Goal: Task Accomplishment & Management: Manage account settings

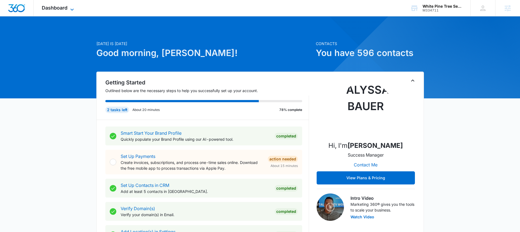
click at [54, 9] on span "Dashboard" at bounding box center [55, 8] width 26 height 6
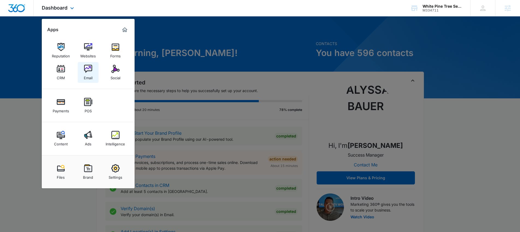
click at [91, 71] on img at bounding box center [88, 69] width 8 height 8
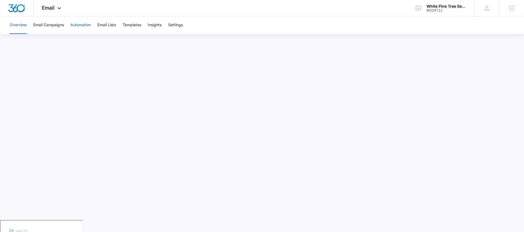
click at [79, 25] on button "Automation" at bounding box center [80, 24] width 20 height 17
click at [54, 13] on div "Email Apps Reputation Websites Forms CRM Email Social Payments POS Content Ads …" at bounding box center [52, 8] width 37 height 16
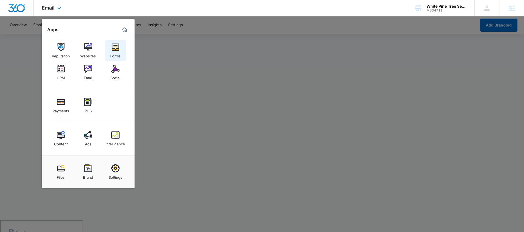
click at [107, 54] on link "Forms" at bounding box center [115, 50] width 21 height 21
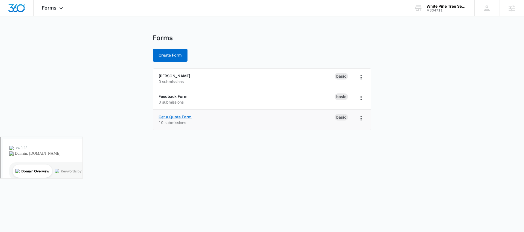
click at [175, 116] on link "Get a Quote Form" at bounding box center [175, 116] width 33 height 5
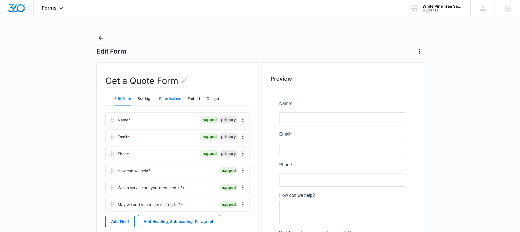
click at [169, 100] on button "Submissions" at bounding box center [170, 98] width 22 height 13
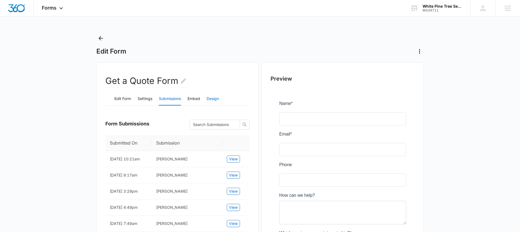
click at [214, 100] on button "Design" at bounding box center [213, 98] width 12 height 13
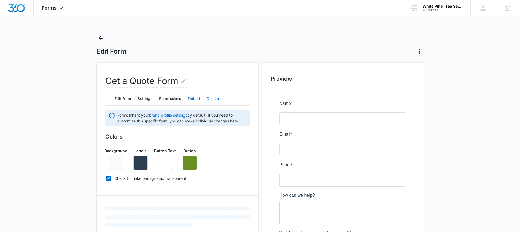
click at [196, 99] on button "Embed" at bounding box center [193, 98] width 13 height 13
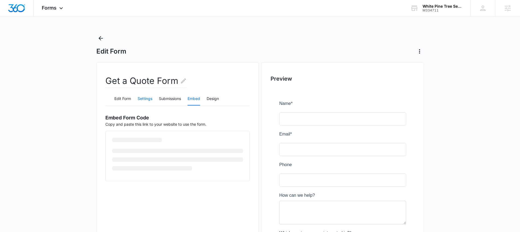
click at [148, 98] on button "Settings" at bounding box center [145, 98] width 15 height 13
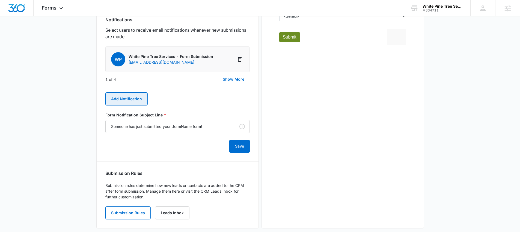
scroll to position [292, 0]
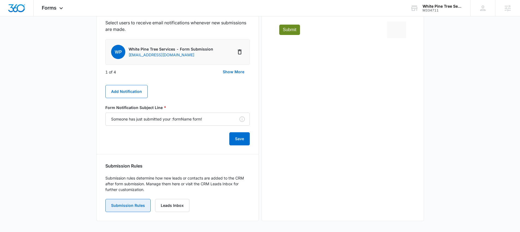
click at [141, 203] on button "Submission Rules" at bounding box center [127, 205] width 45 height 13
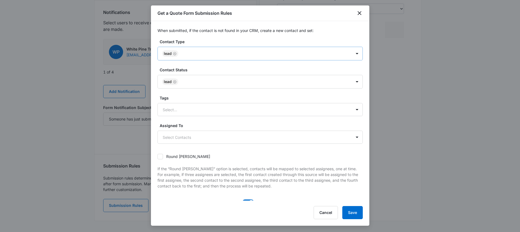
click at [191, 50] on div at bounding box center [262, 53] width 165 height 7
click at [359, 218] on button "Save" at bounding box center [352, 212] width 20 height 13
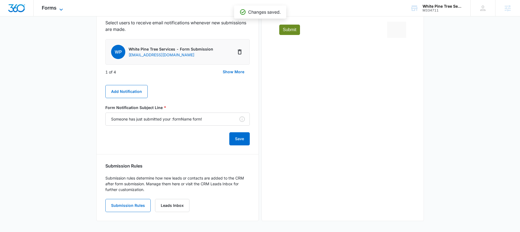
click at [58, 8] on icon at bounding box center [61, 9] width 7 height 7
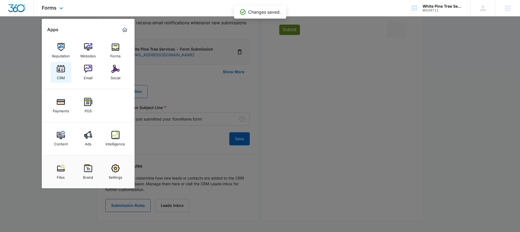
click at [67, 65] on link "CRM" at bounding box center [60, 72] width 21 height 21
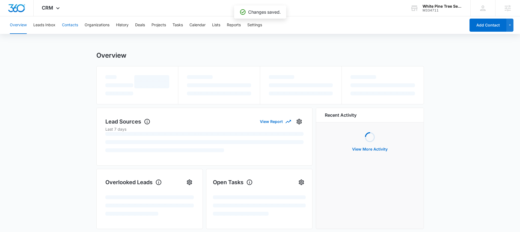
click at [72, 24] on button "Contacts" at bounding box center [70, 24] width 16 height 17
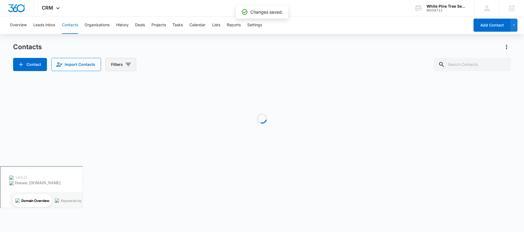
click at [122, 65] on button "Filters" at bounding box center [120, 64] width 31 height 13
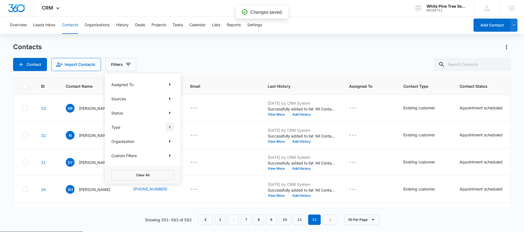
click at [171, 126] on icon "Show Type filters" at bounding box center [169, 127] width 7 height 7
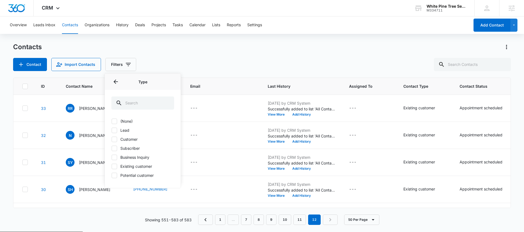
click at [139, 130] on label "Lead" at bounding box center [142, 130] width 63 height 6
click at [112, 130] on input "Lead" at bounding box center [111, 130] width 0 height 0
checkbox input "true"
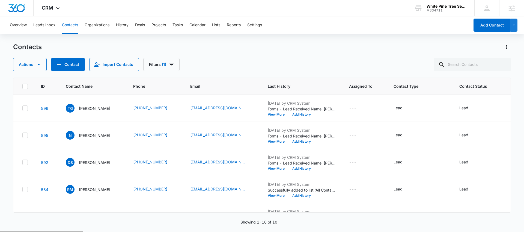
click at [247, 74] on div "Contacts Actions Contact Import Contacts Filters (1) ID Contact Name Phone Emai…" at bounding box center [262, 137] width 498 height 189
click at [45, 8] on span "CRM" at bounding box center [47, 8] width 11 height 6
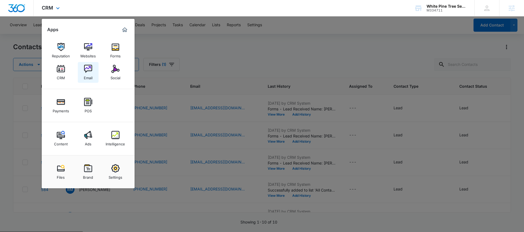
click at [88, 69] on img at bounding box center [88, 69] width 8 height 8
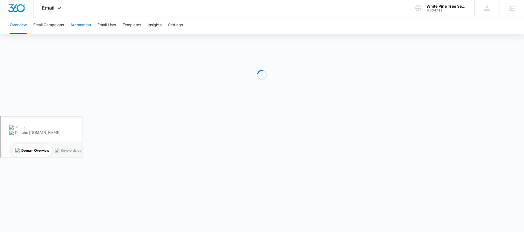
click at [71, 26] on button "Automation" at bounding box center [80, 24] width 20 height 17
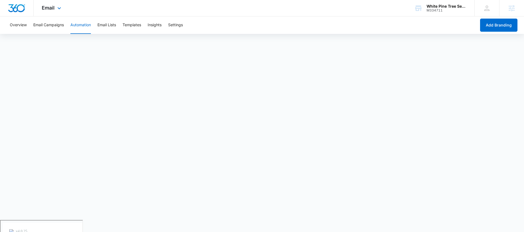
click at [41, 8] on div "Email Apps Reputation Websites Forms CRM Email Social Payments POS Content Ads …" at bounding box center [52, 8] width 37 height 16
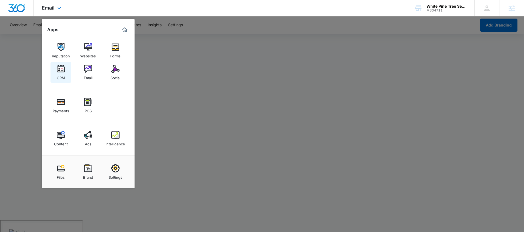
click at [65, 70] on link "CRM" at bounding box center [60, 72] width 21 height 21
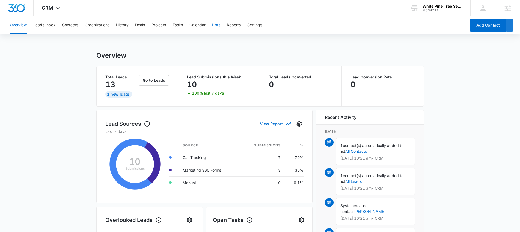
click at [218, 27] on button "Lists" at bounding box center [216, 24] width 8 height 17
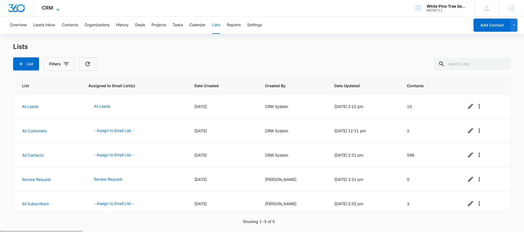
click at [58, 7] on icon at bounding box center [58, 9] width 7 height 7
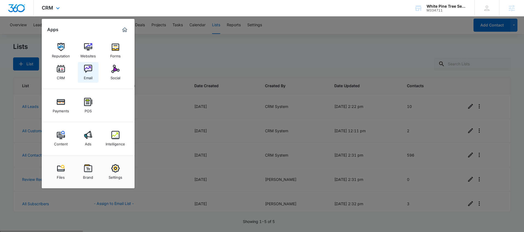
click at [89, 77] on div "Email" at bounding box center [88, 76] width 9 height 7
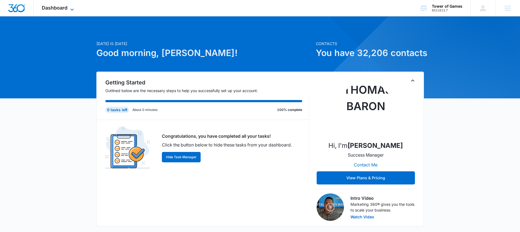
click at [73, 8] on icon at bounding box center [72, 9] width 7 height 7
click at [80, 9] on div "Dashboard Apps Reputation Forms CRM Email Social Payments POS Content Ads Intel…" at bounding box center [59, 8] width 50 height 16
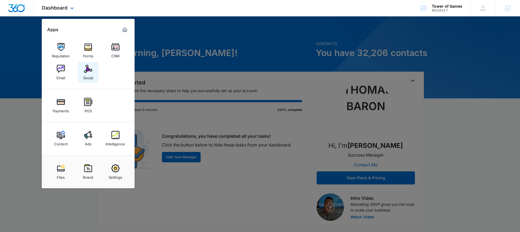
click at [90, 73] on img at bounding box center [88, 69] width 8 height 8
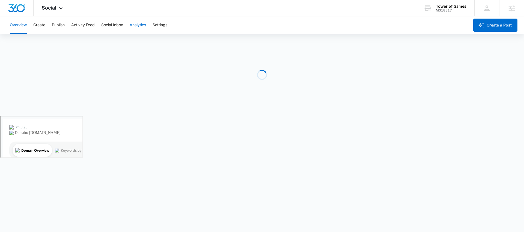
click at [134, 25] on button "Analytics" at bounding box center [138, 24] width 16 height 17
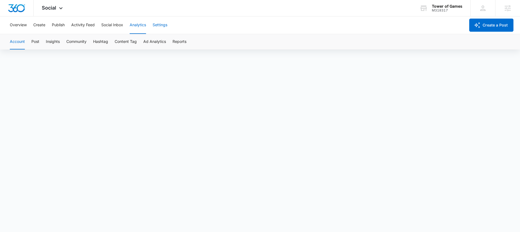
click at [154, 27] on button "Settings" at bounding box center [160, 24] width 15 height 17
click at [145, 26] on button "Analytics" at bounding box center [138, 24] width 16 height 17
click at [22, 28] on button "Overview" at bounding box center [18, 24] width 17 height 17
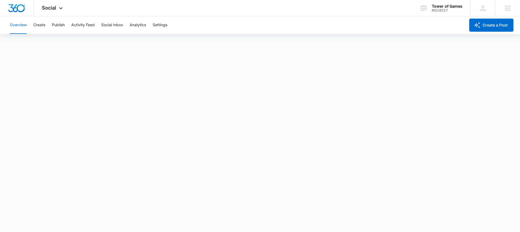
click at [51, 22] on div "Overview Create Publish Activity Feed Social Inbox Analytics Settings" at bounding box center [236, 24] width 459 height 17
click at [54, 23] on button "Publish" at bounding box center [58, 24] width 13 height 17
click at [46, 24] on div "Overview Create Publish Activity Feed Social Inbox Analytics Settings" at bounding box center [236, 24] width 459 height 17
click at [44, 25] on button "Create" at bounding box center [39, 24] width 12 height 17
click at [55, 43] on button "Approvals" at bounding box center [53, 41] width 18 height 15
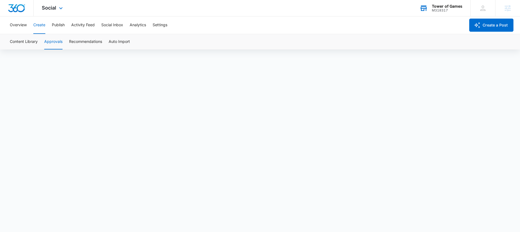
click at [438, 8] on div "M318317" at bounding box center [447, 10] width 31 height 4
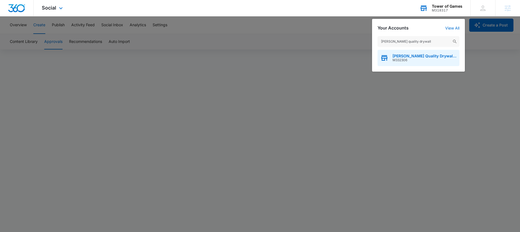
type input "[PERSON_NAME] quality drywall"
click at [413, 60] on span "M332306" at bounding box center [424, 60] width 64 height 4
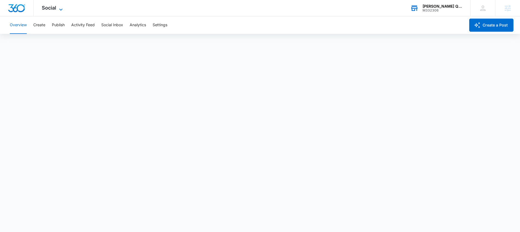
click at [62, 8] on icon at bounding box center [61, 9] width 7 height 7
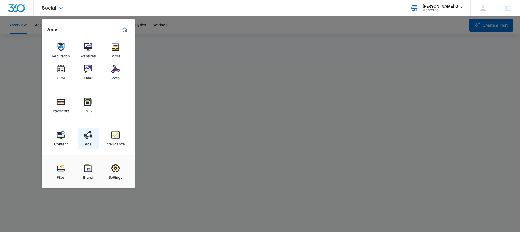
click at [92, 135] on link "Ads" at bounding box center [88, 138] width 21 height 21
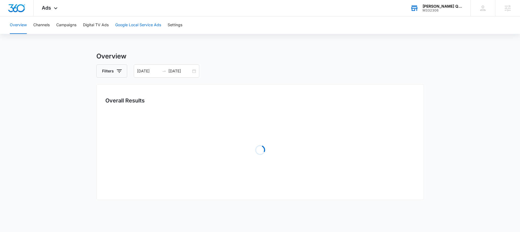
click at [129, 24] on button "Google Local Service Ads" at bounding box center [138, 24] width 46 height 17
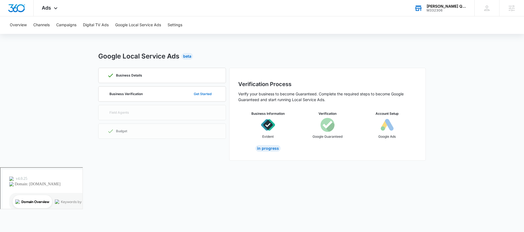
click at [205, 94] on button "Get Started" at bounding box center [202, 93] width 29 height 13
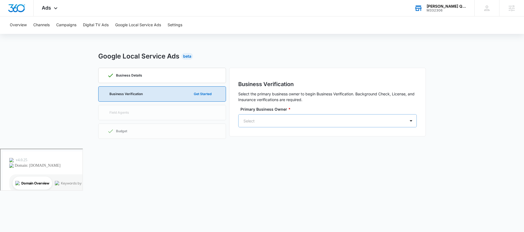
click at [317, 122] on div at bounding box center [320, 120] width 155 height 7
click at [312, 147] on div "SS [PERSON_NAME] [EMAIL_ADDRESS][DOMAIN_NAME]" at bounding box center [327, 145] width 164 height 14
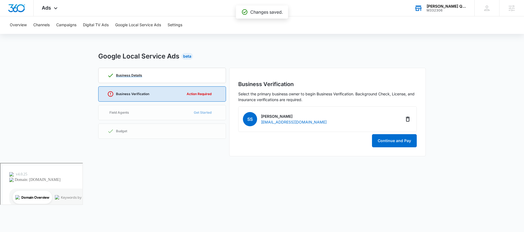
click at [153, 72] on div "Business Details" at bounding box center [162, 75] width 110 height 15
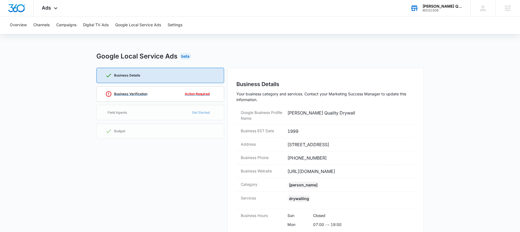
click at [152, 94] on div "Business Verification Action Required" at bounding box center [160, 93] width 110 height 15
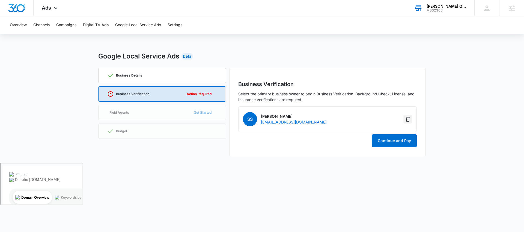
click at [407, 121] on icon "Delete" at bounding box center [408, 118] width 4 height 5
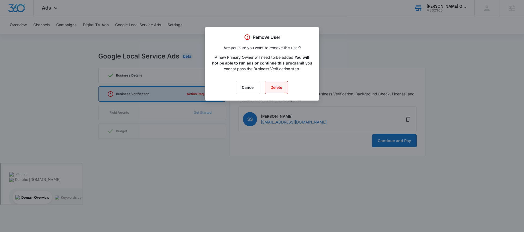
click at [278, 88] on button "Delete" at bounding box center [276, 87] width 23 height 13
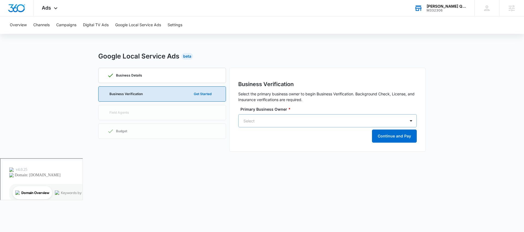
click at [270, 118] on div at bounding box center [320, 120] width 155 height 7
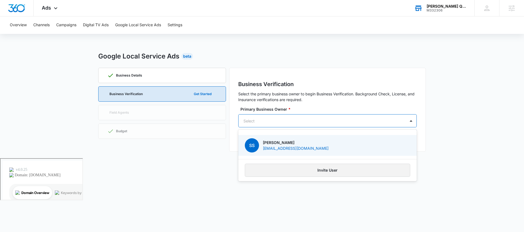
click at [305, 174] on button "Invite User" at bounding box center [327, 169] width 165 height 13
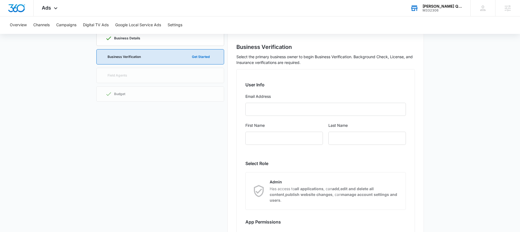
scroll to position [17, 0]
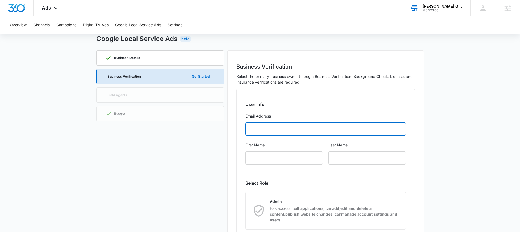
click at [290, 125] on input "Email Address" at bounding box center [325, 128] width 160 height 13
click at [154, 95] on div "Business Details Business Verification Get Started Field Agents Budget" at bounding box center [160, 179] width 128 height 259
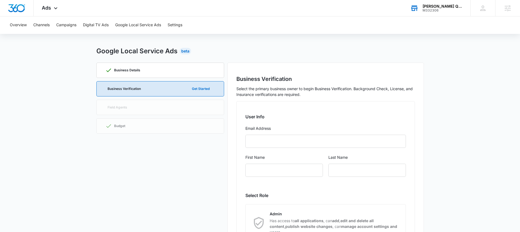
scroll to position [0, 0]
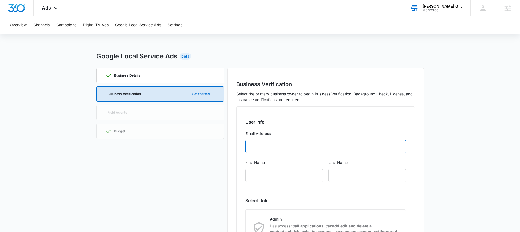
click at [337, 148] on input "Email Address" at bounding box center [325, 146] width 160 height 13
type input "[EMAIL_ADDRESS][DOMAIN_NAME]"
type input "[PERSON_NAME]"
type input "A"
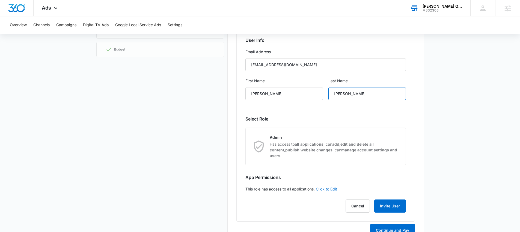
scroll to position [96, 0]
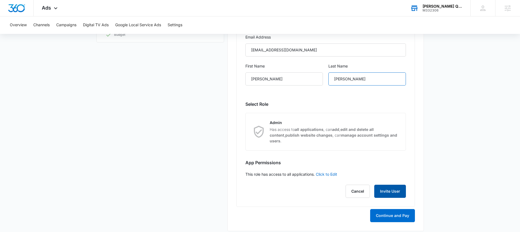
type input "[PERSON_NAME]"
click at [391, 186] on button "Invite User" at bounding box center [390, 190] width 32 height 13
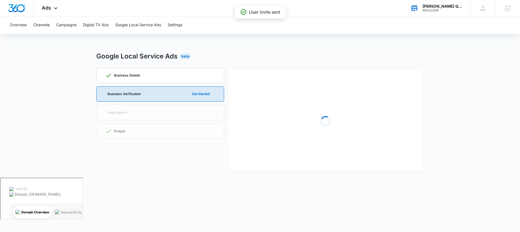
scroll to position [0, 0]
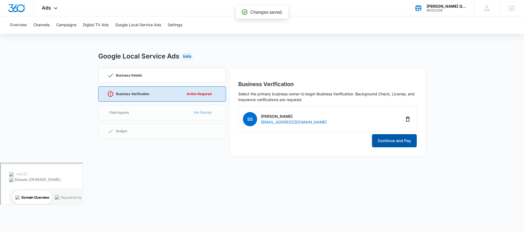
click at [408, 142] on button "Continue and Pay" at bounding box center [394, 140] width 45 height 13
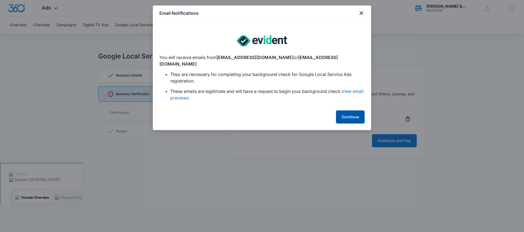
click at [348, 110] on button "Continue" at bounding box center [350, 116] width 29 height 13
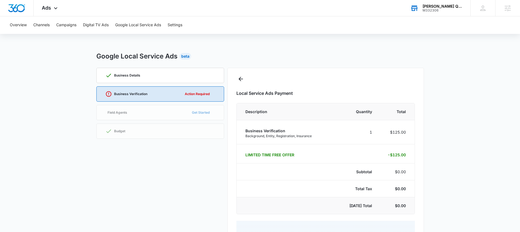
select select "pm_1RX89AA4n8RTgNjUm3GzkNDj"
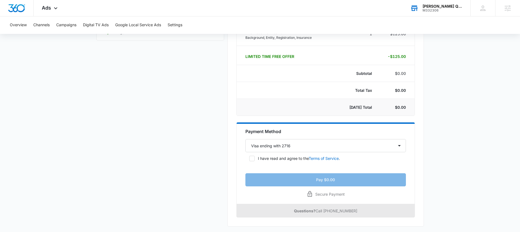
scroll to position [99, 0]
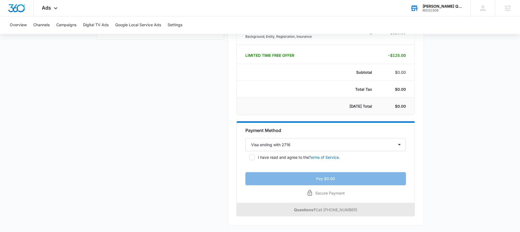
click at [291, 159] on p "I have read and agree to the Terms of Service ." at bounding box center [299, 157] width 82 height 6
click at [249, 159] on input "I have read and agree to the Terms of Service ." at bounding box center [247, 157] width 4 height 4
checkbox input "true"
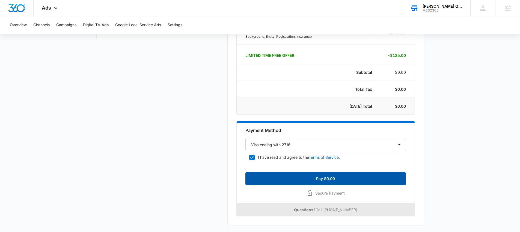
click at [303, 182] on button "Pay $0.00" at bounding box center [325, 178] width 160 height 13
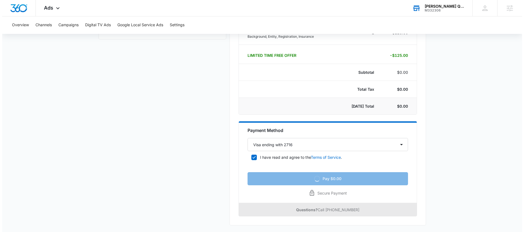
scroll to position [0, 0]
